Goal: Task Accomplishment & Management: Manage account settings

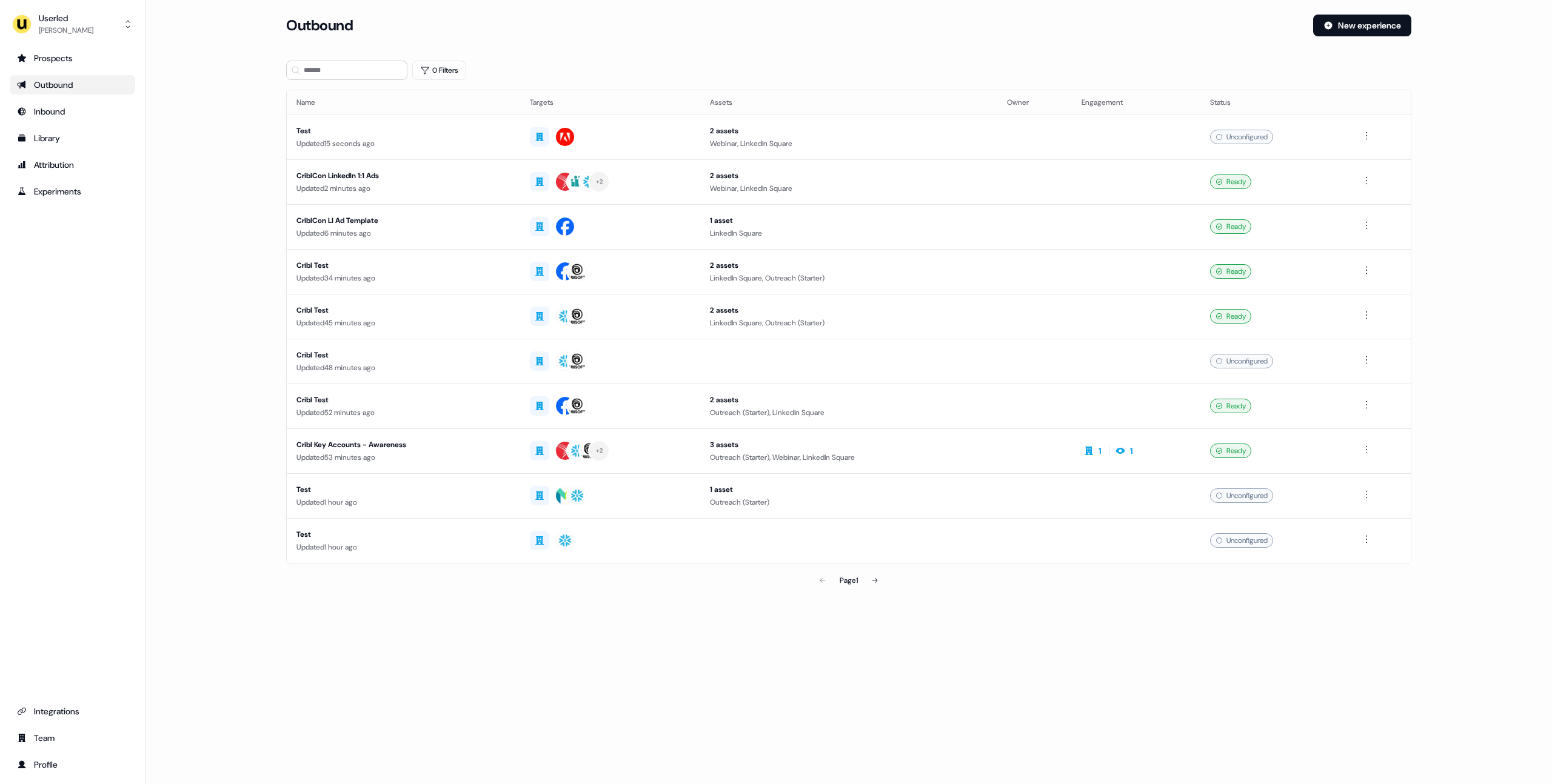
click at [212, 159] on main "Loading... Outbound New experience 0 Filters Name Targets Assets Owner Engageme…" at bounding box center [849, 320] width 1406 height 612
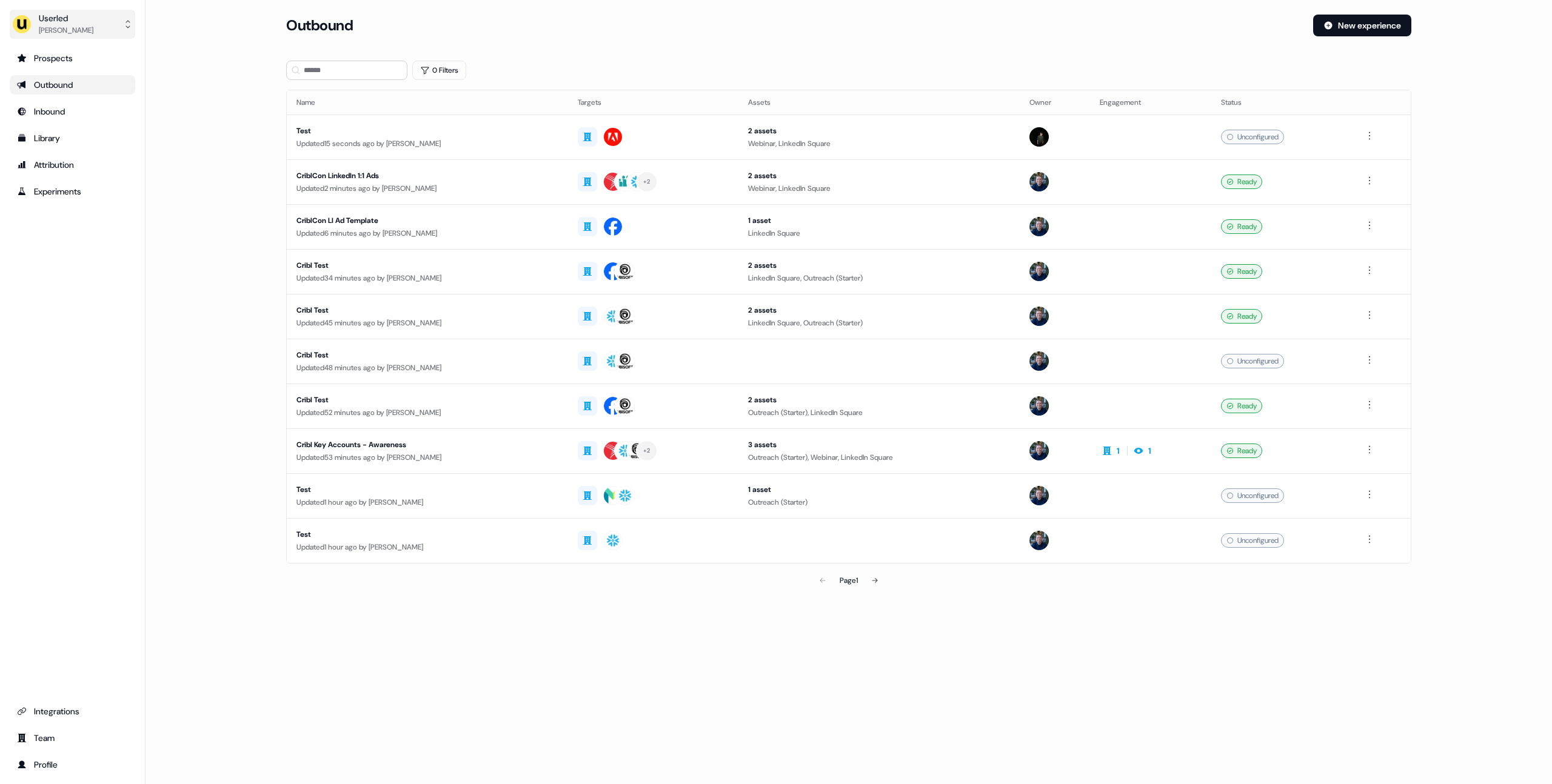
click at [100, 30] on button "Userled [PERSON_NAME]" at bounding box center [72, 24] width 125 height 29
click at [78, 132] on div "Logout" at bounding box center [72, 122] width 115 height 22
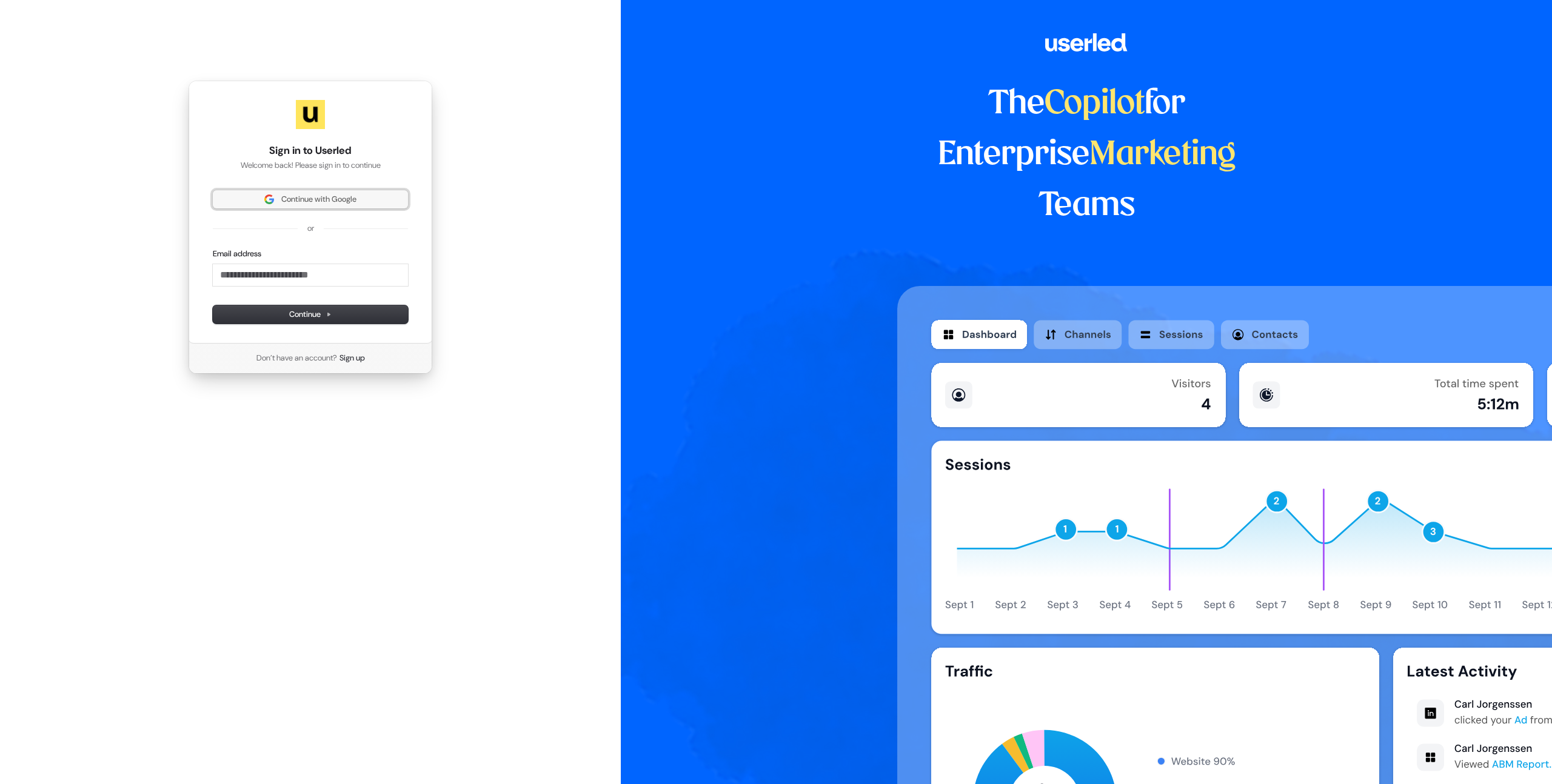
click at [270, 201] on img at bounding box center [269, 199] width 10 height 10
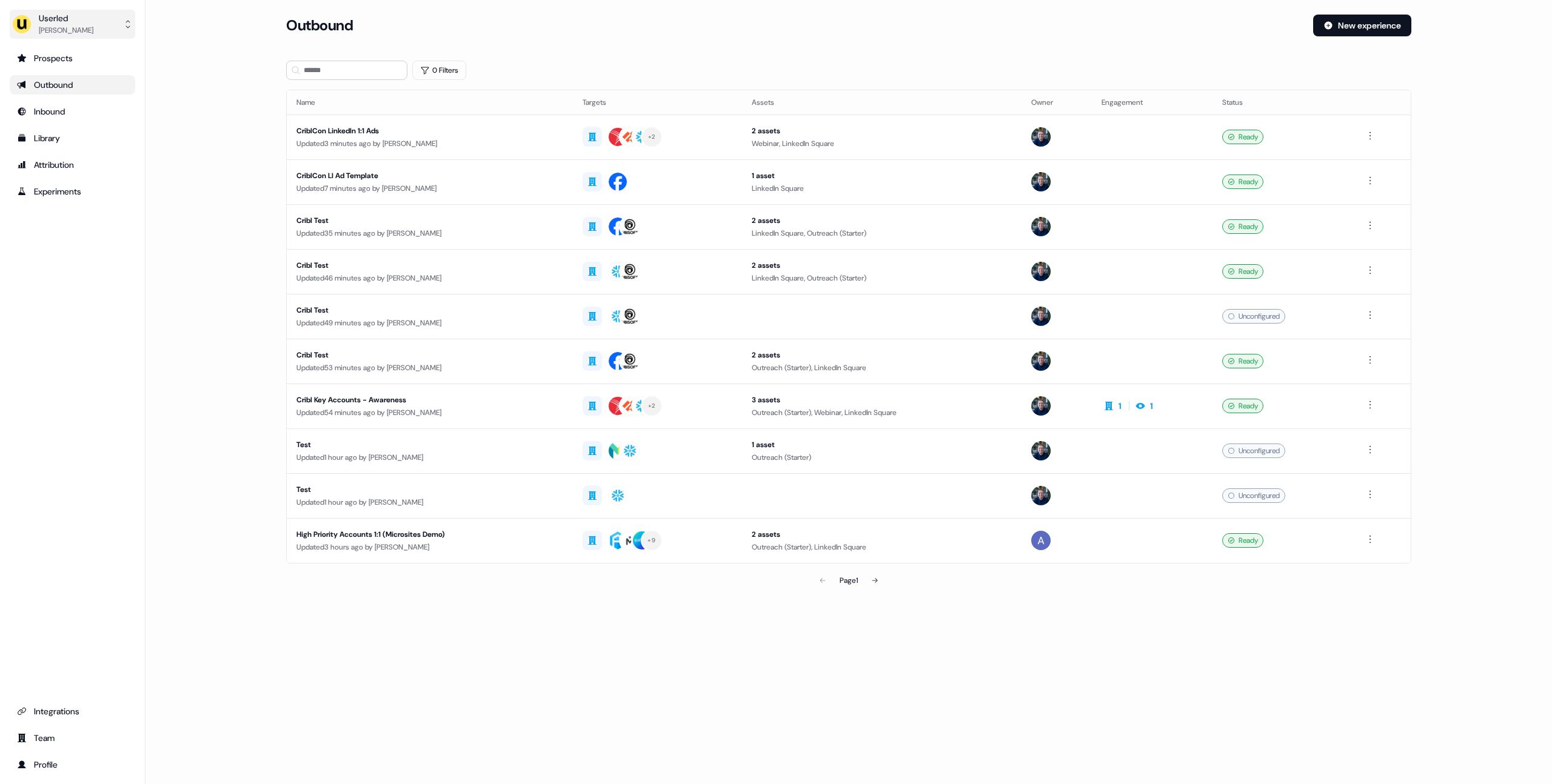
click at [56, 27] on div "[PERSON_NAME]" at bounding box center [66, 30] width 55 height 12
click at [63, 47] on div "Impersonate (Admin)" at bounding box center [72, 57] width 115 height 22
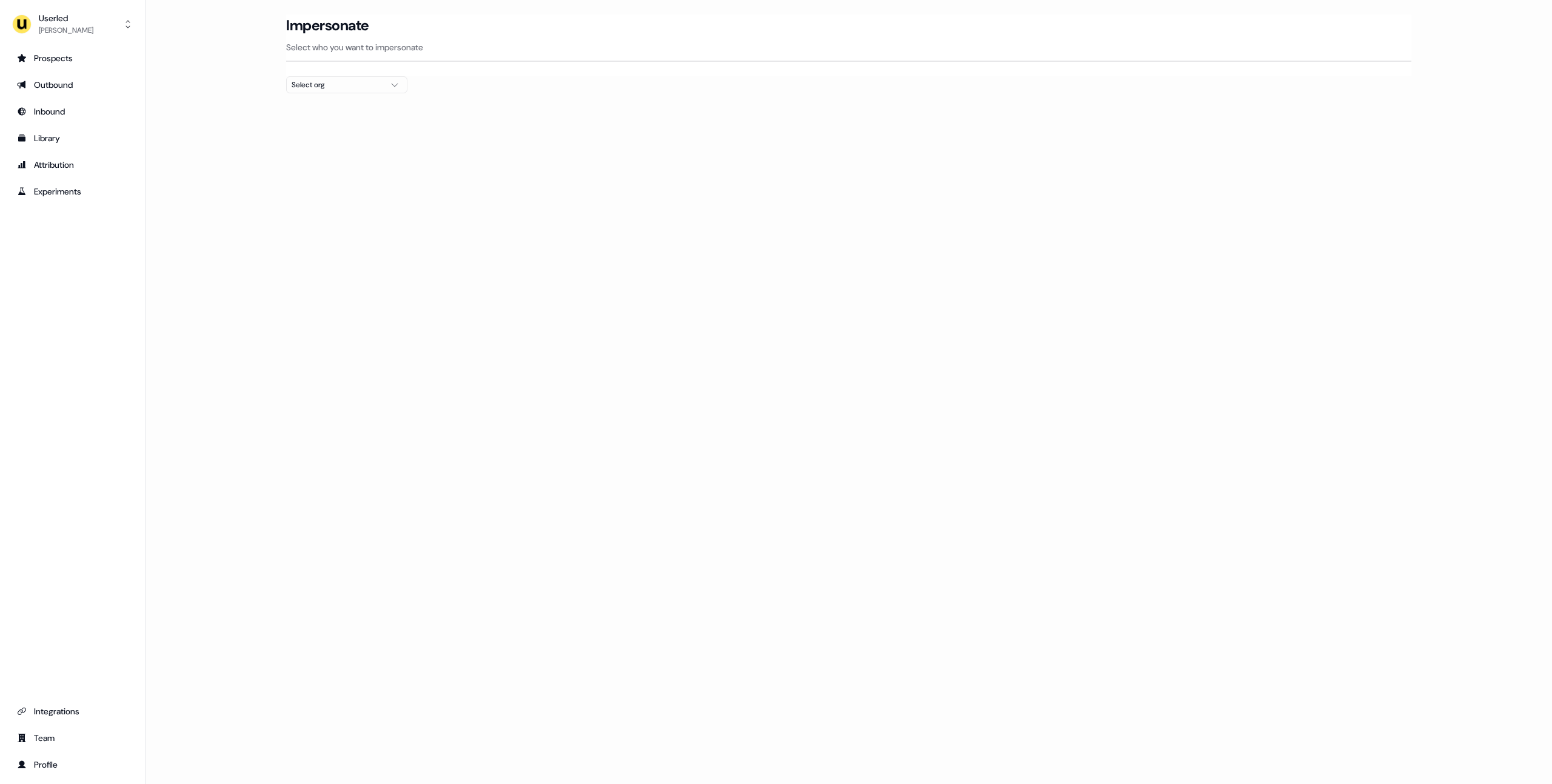
click at [302, 84] on div "Select org" at bounding box center [337, 85] width 91 height 12
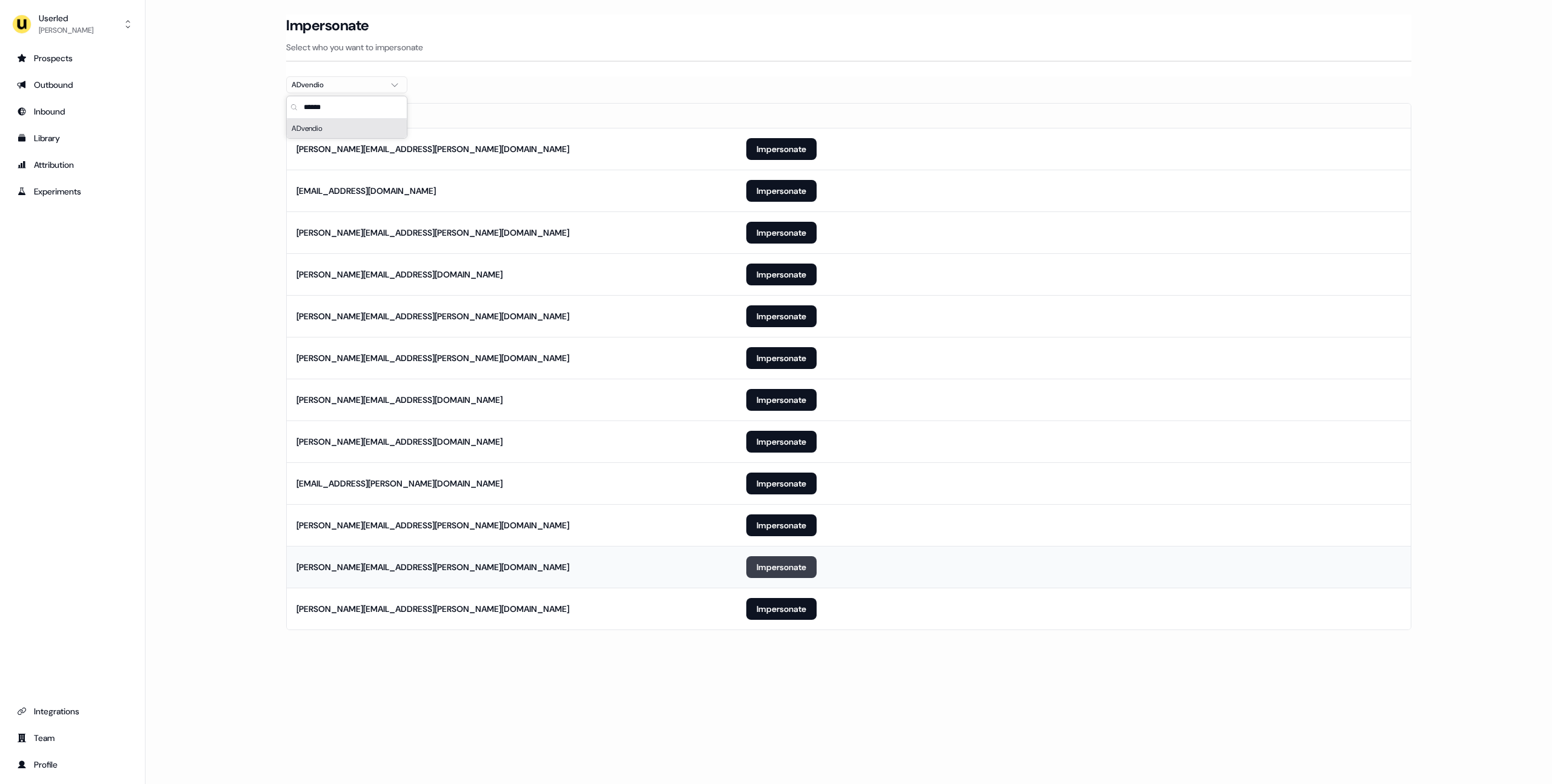
type input "******"
click at [792, 563] on button "Impersonate" at bounding box center [782, 567] width 71 height 22
